Goal: Information Seeking & Learning: Learn about a topic

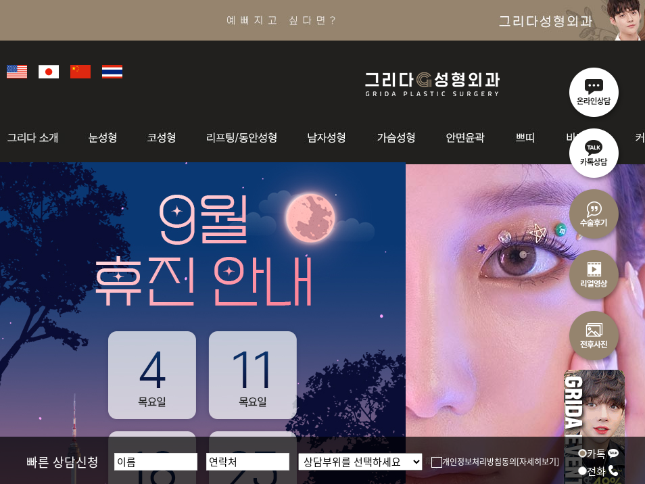
click at [444, 350] on li at bounding box center [322, 411] width 645 height 494
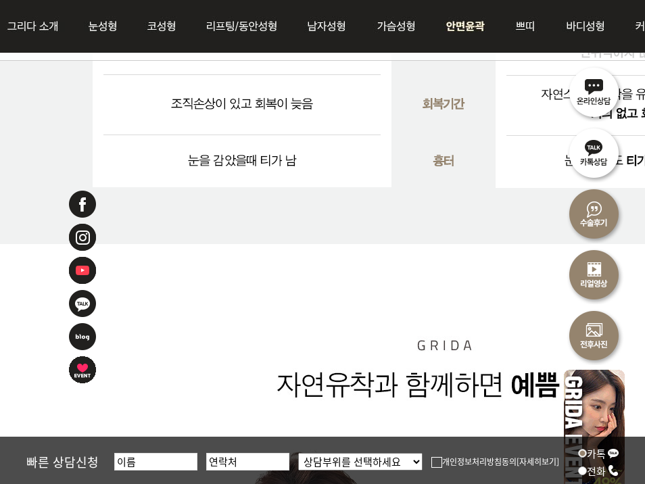
scroll to position [3245, 0]
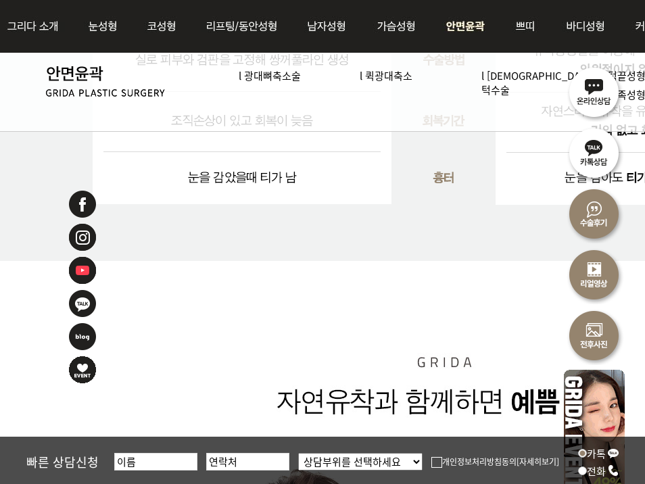
click at [452, 15] on img at bounding box center [466, 26] width 70 height 53
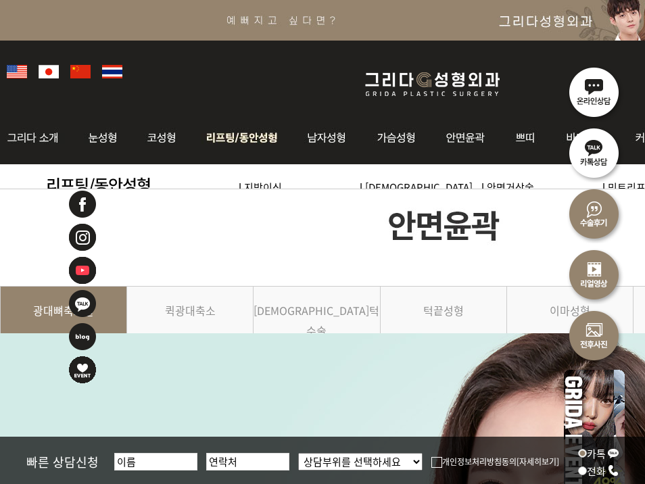
click at [224, 172] on ul "l 지방이식 l 내시경 이마거상술 l 안면거상술 l 민트리프팅 l 슈링크리프팅 l 올리지오리프팅" at bounding box center [529, 201] width 634 height 74
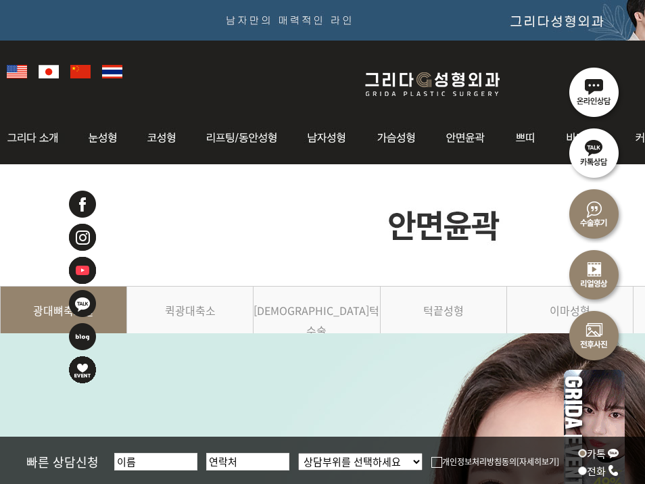
click at [445, 66] on div at bounding box center [422, 70] width 845 height 59
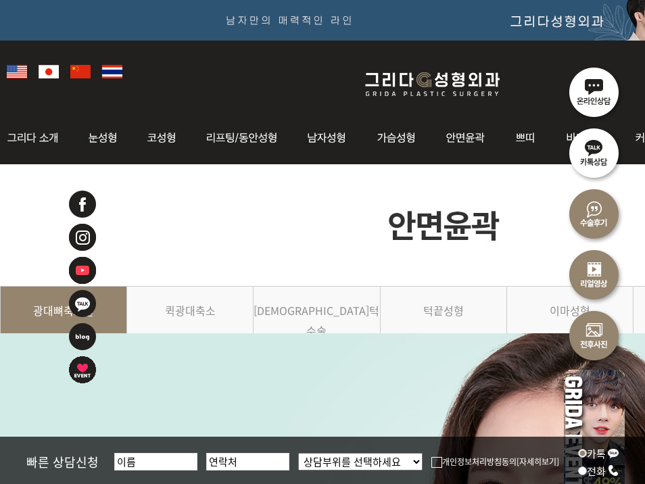
click at [431, 81] on img at bounding box center [433, 84] width 162 height 32
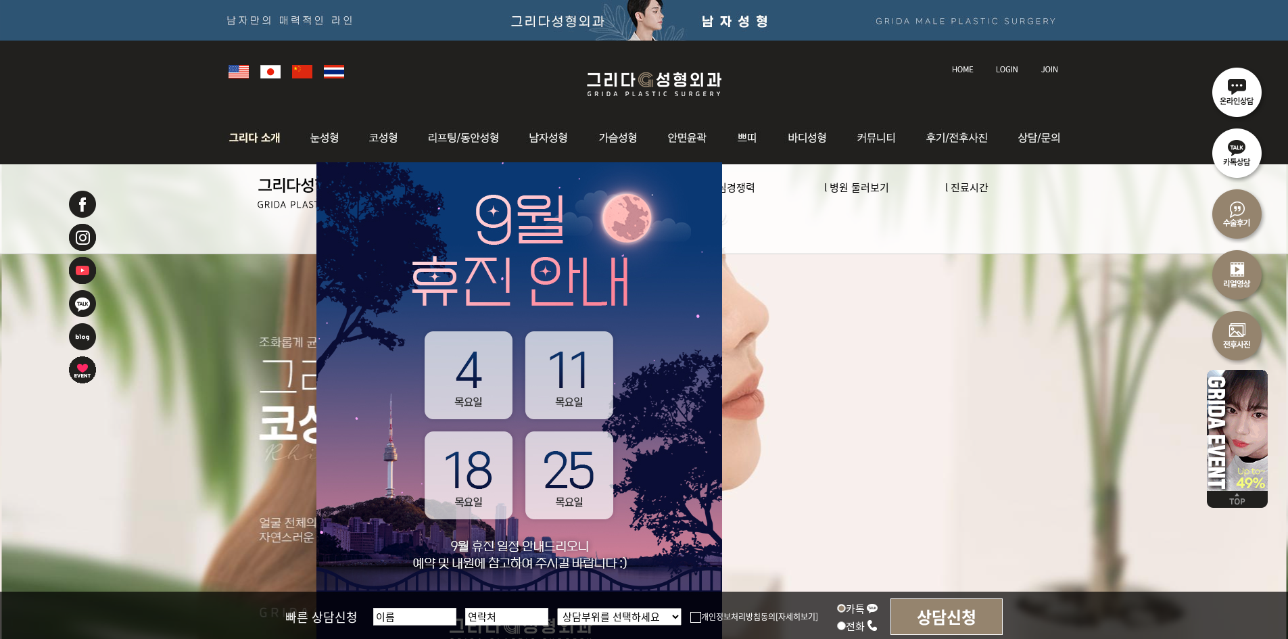
click at [250, 147] on img at bounding box center [258, 138] width 73 height 53
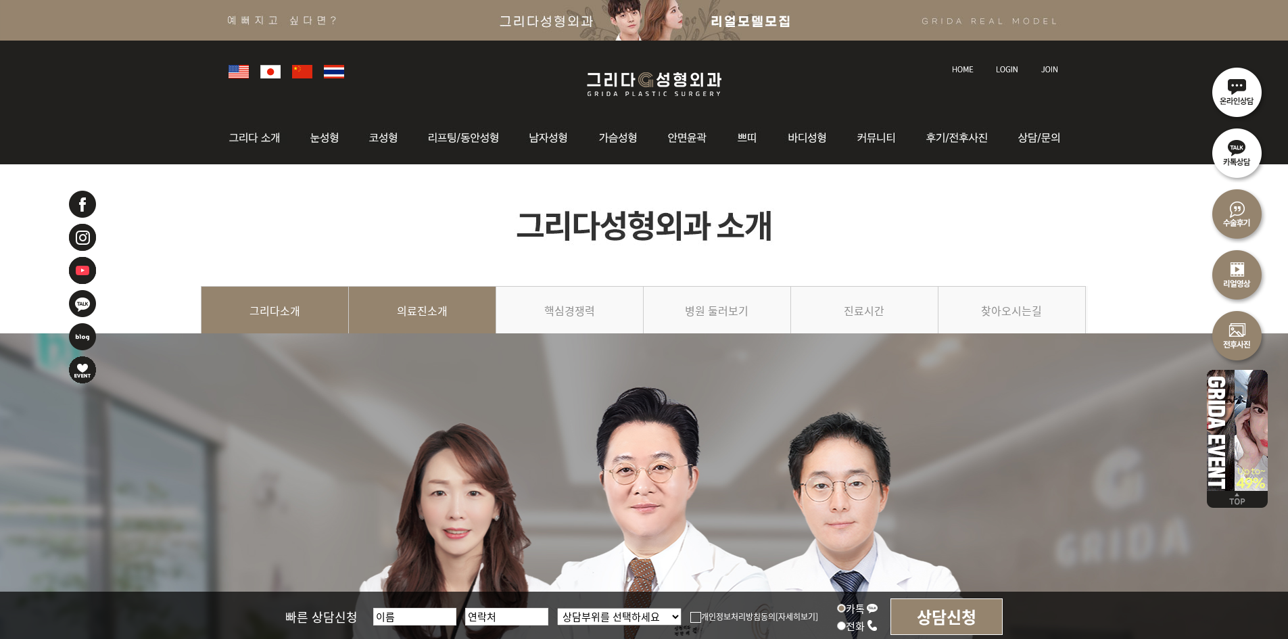
click at [457, 297] on link "의료진소개" at bounding box center [422, 317] width 147 height 62
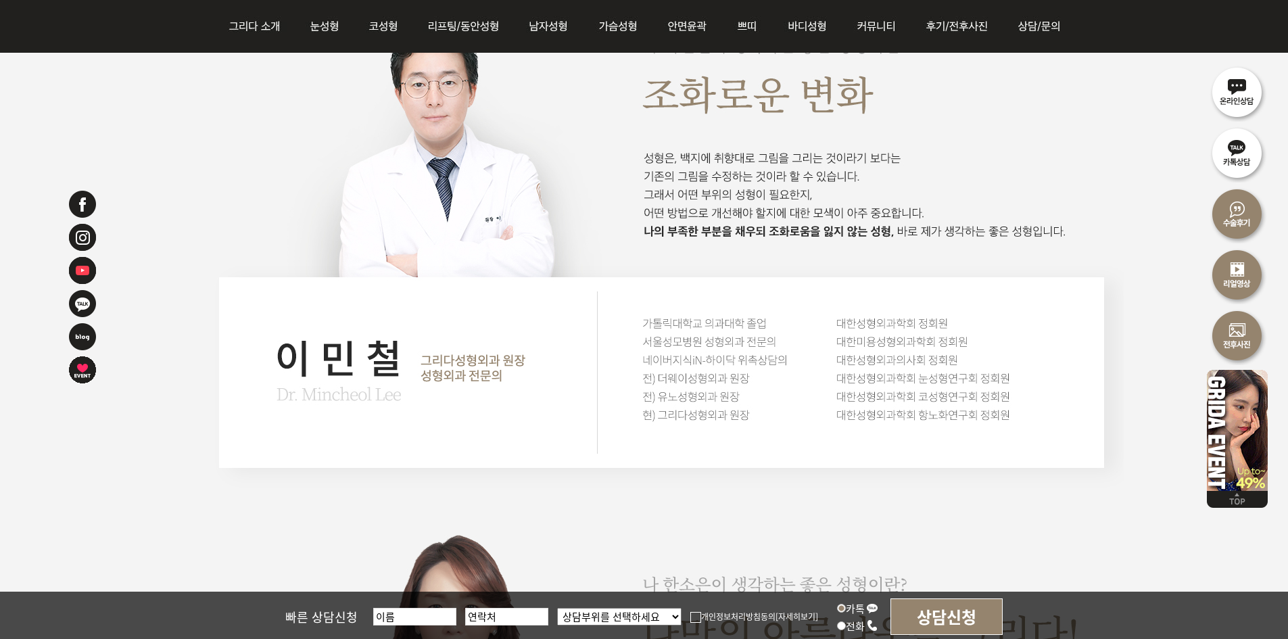
scroll to position [1758, 0]
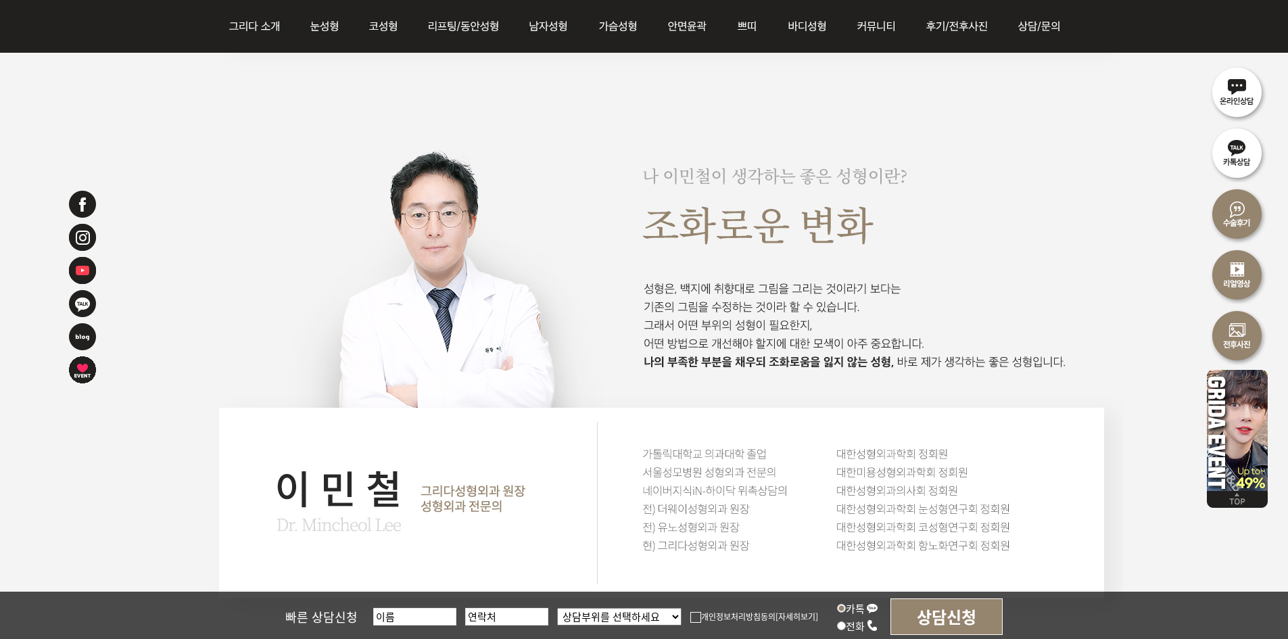
scroll to position [1623, 0]
